Goal: Task Accomplishment & Management: Use online tool/utility

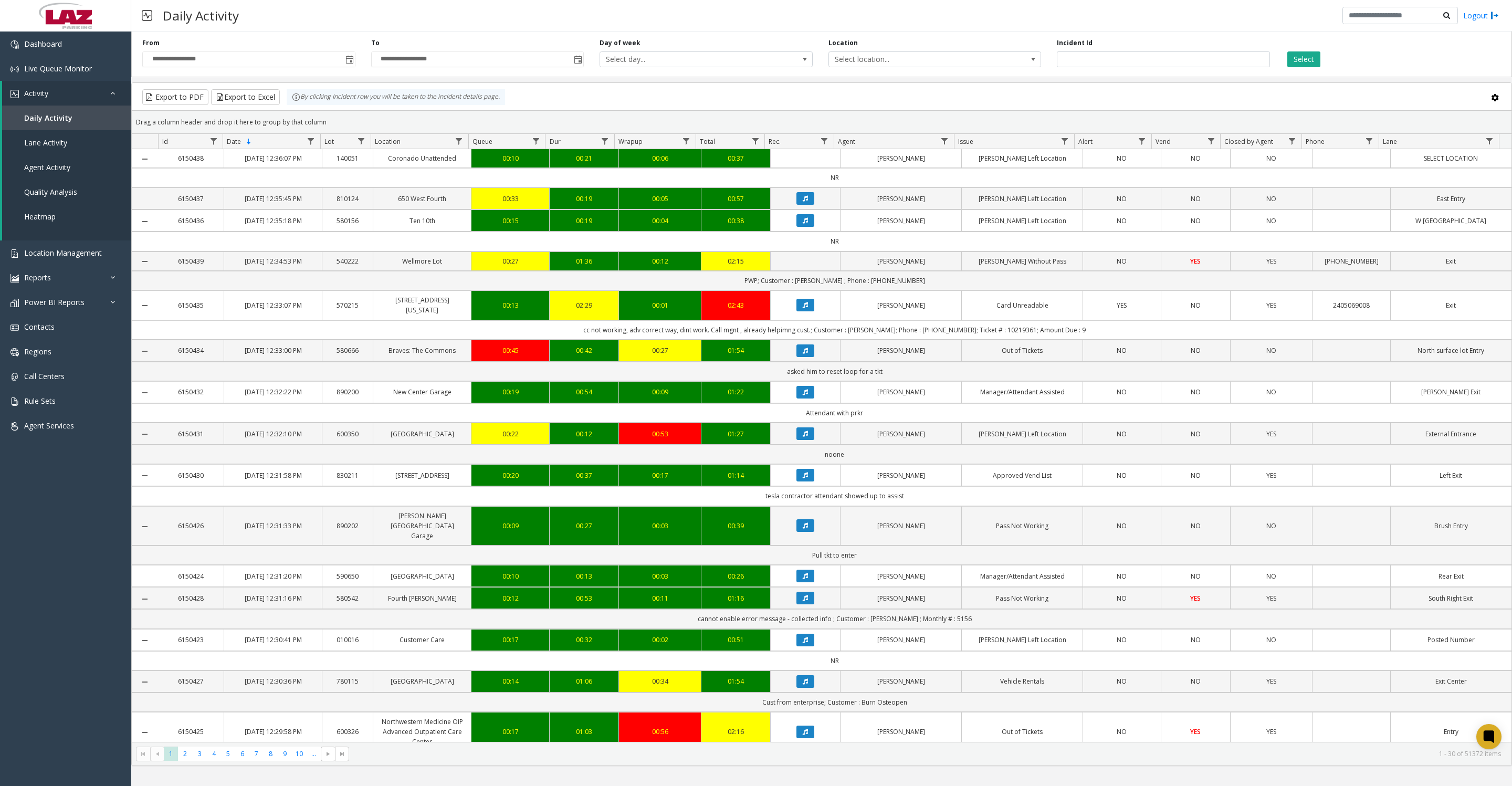
click at [353, 68] on span "Toggle popup" at bounding box center [349, 59] width 11 height 17
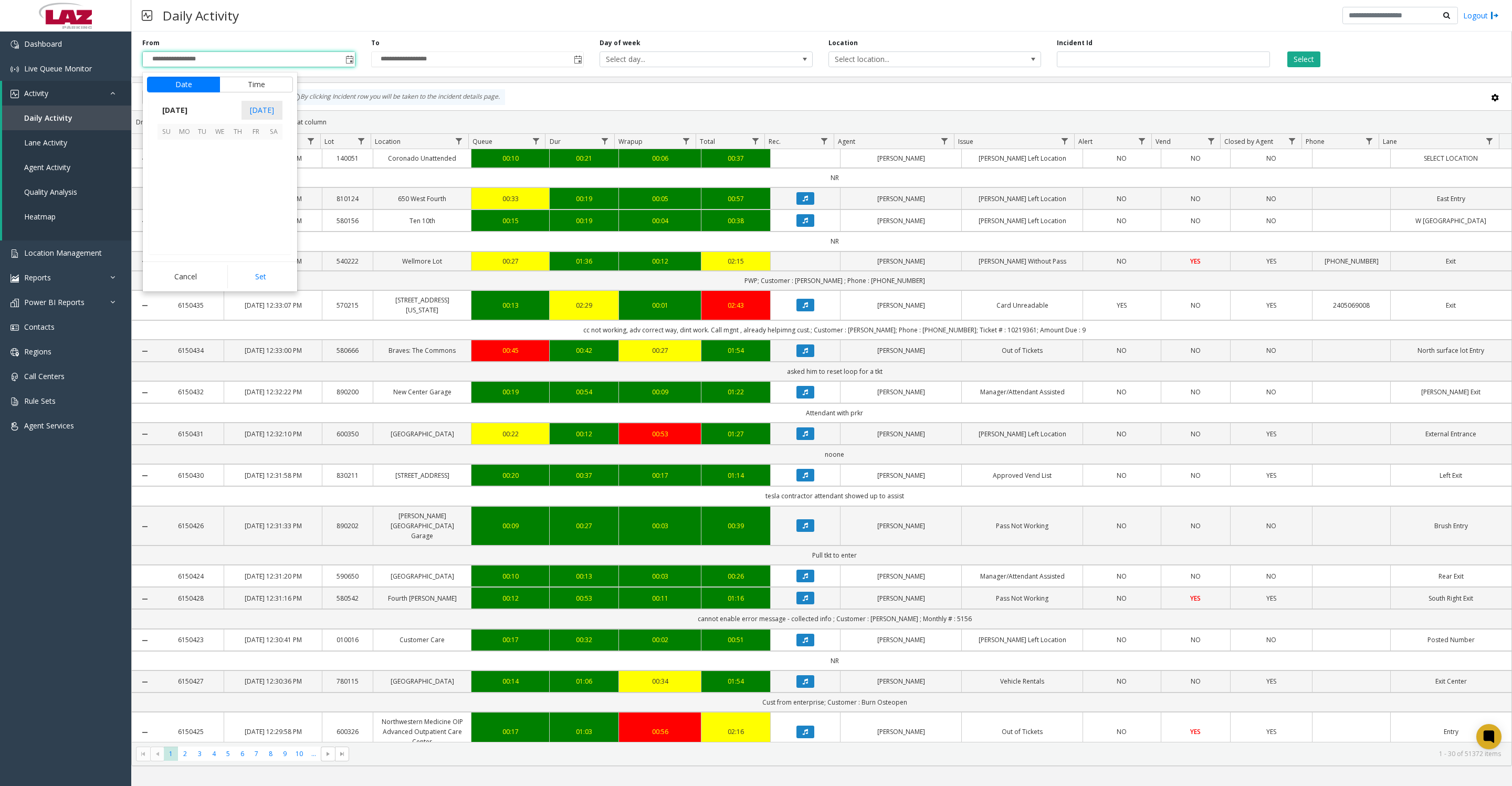
scroll to position [188426, 0]
click at [222, 193] on span "17" at bounding box center [220, 185] width 18 height 18
click at [246, 276] on button "Set" at bounding box center [260, 276] width 66 height 23
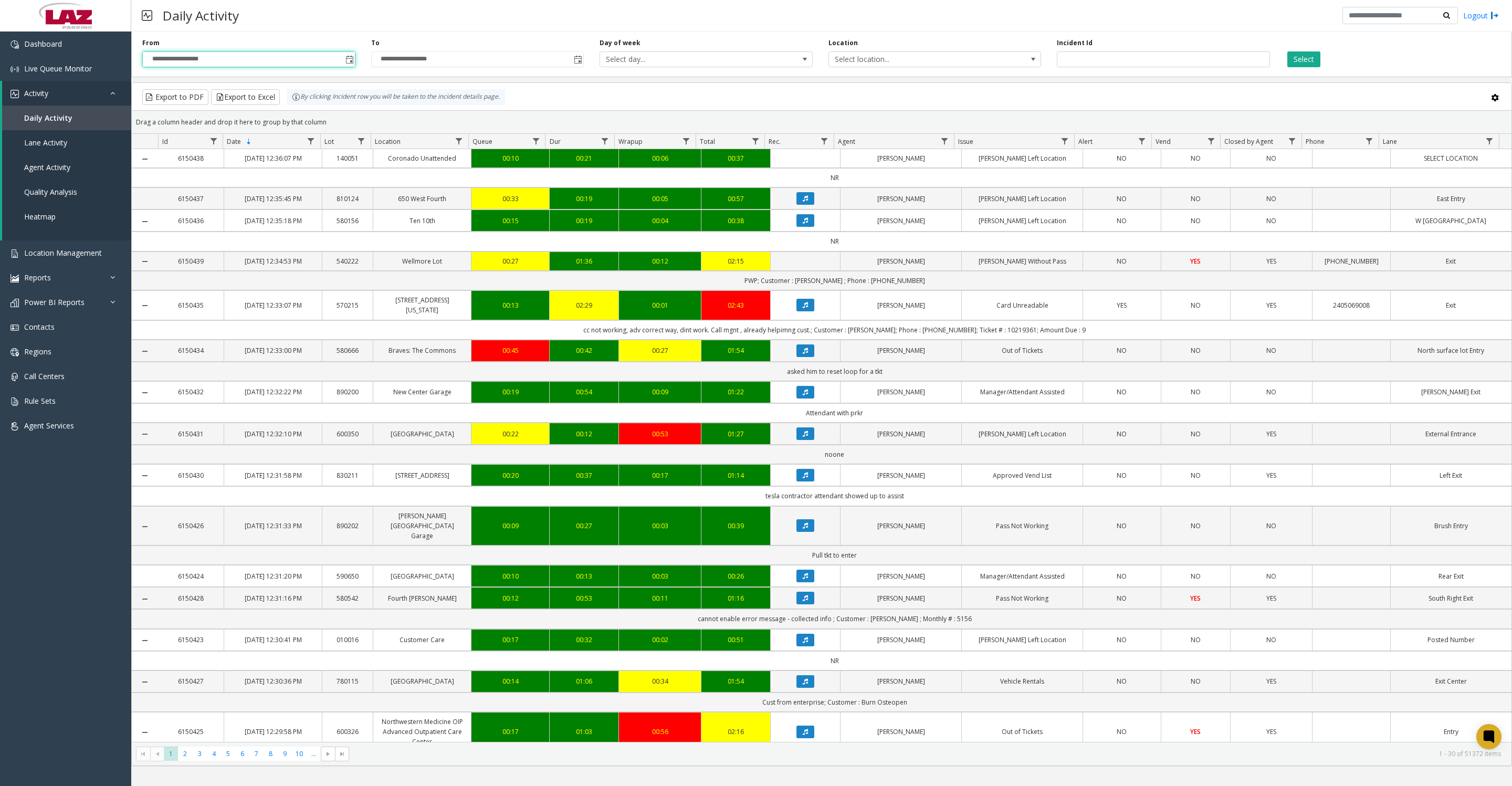
click at [347, 64] on span "Toggle popup" at bounding box center [349, 59] width 8 height 8
click at [260, 90] on button "Time" at bounding box center [256, 84] width 74 height 16
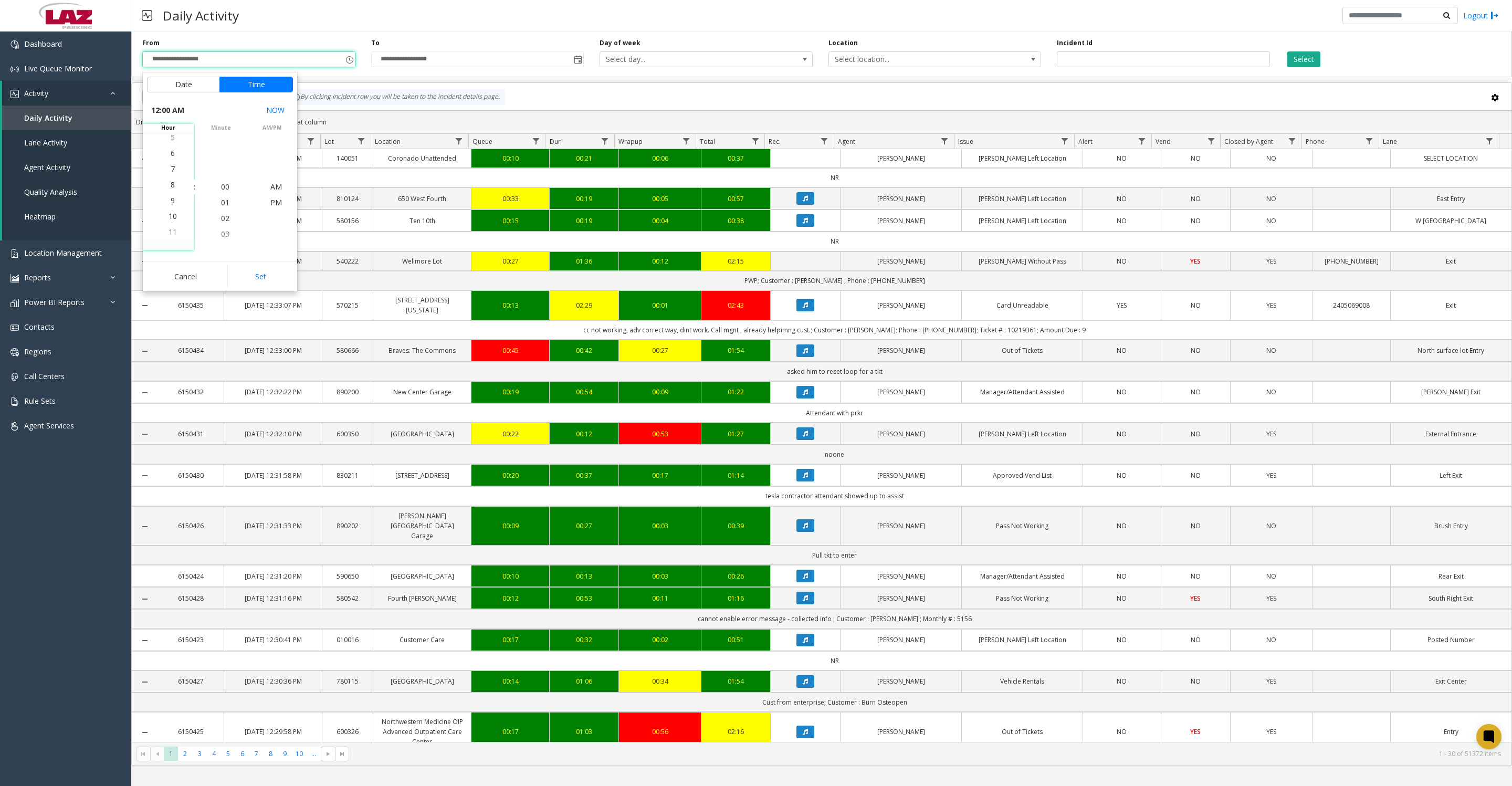
scroll to position [142, 0]
click at [170, 173] on span "8" at bounding box center [173, 170] width 5 height 10
click at [251, 282] on button "Set" at bounding box center [260, 276] width 66 height 23
type input "**********"
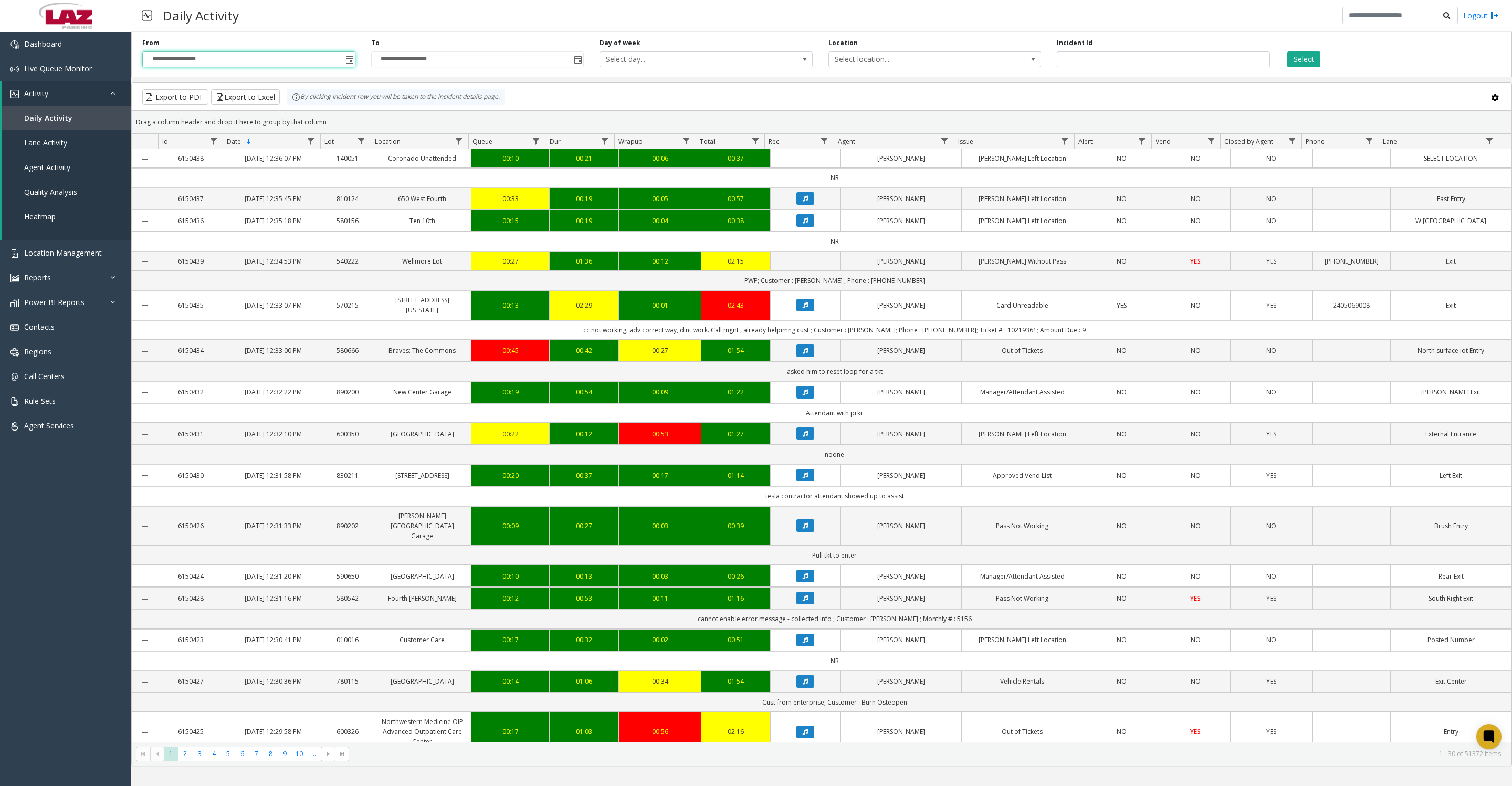
click at [975, 67] on span "Select location..." at bounding box center [914, 59] width 170 height 15
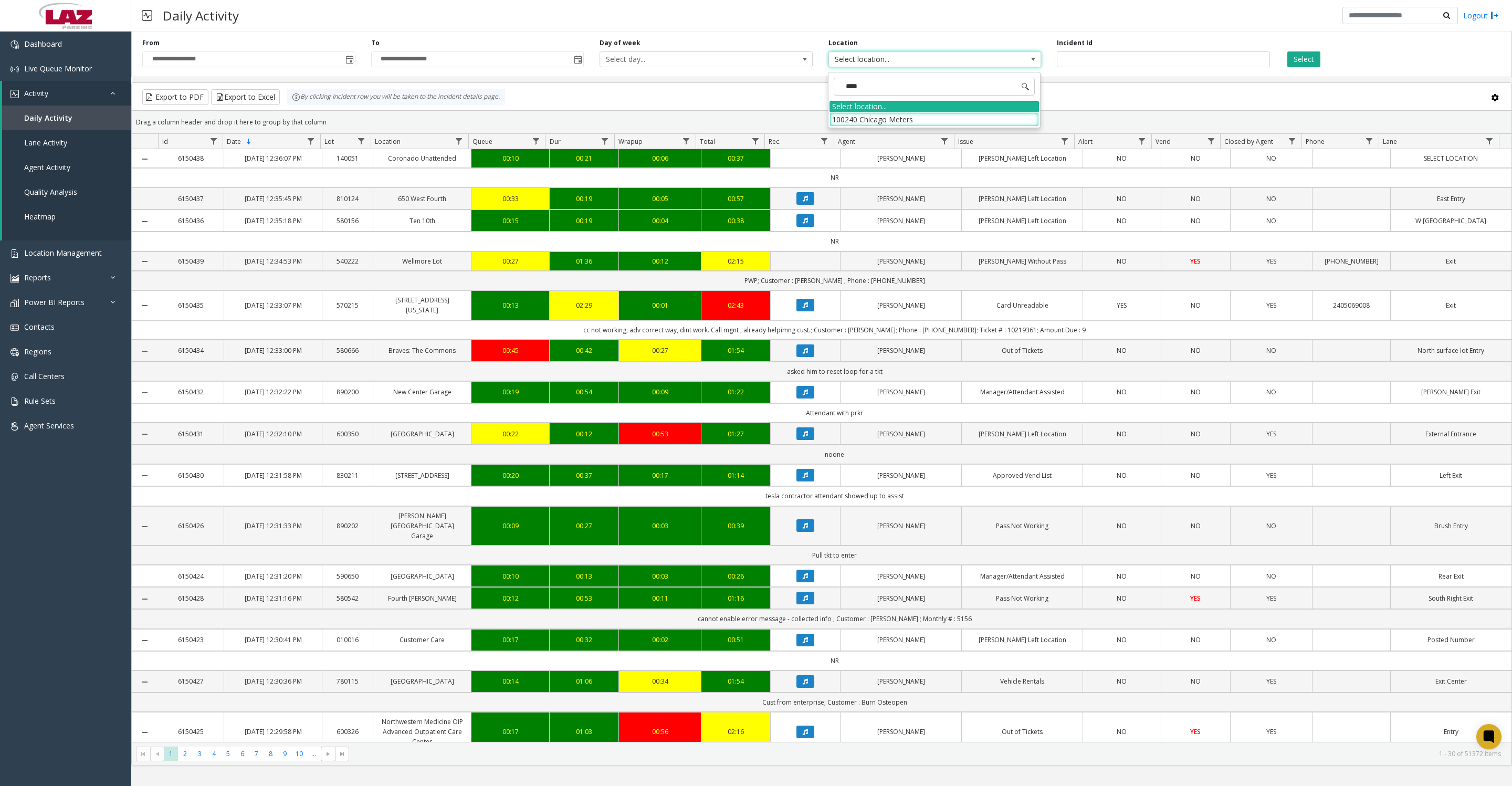
type input "*****"
drag, startPoint x: 831, startPoint y: 116, endPoint x: 833, endPoint y: 123, distance: 7.3
click at [831, 116] on li "100240 Chicago Meters" at bounding box center [933, 119] width 209 height 14
click at [1305, 63] on button "Select" at bounding box center [1304, 59] width 33 height 16
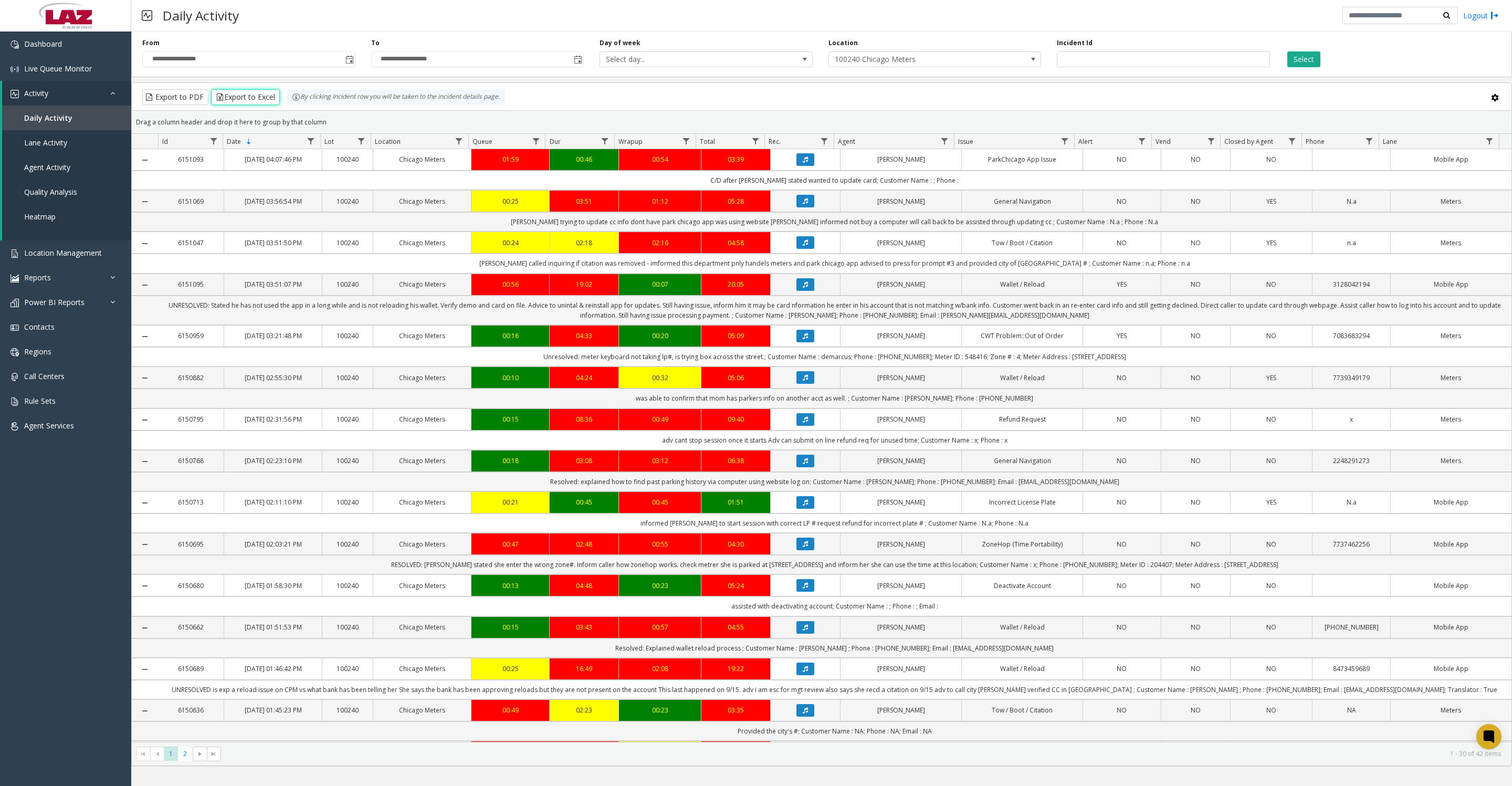
click at [269, 105] on button "Export to Excel" at bounding box center [245, 97] width 69 height 16
